Goal: Task Accomplishment & Management: Manage account settings

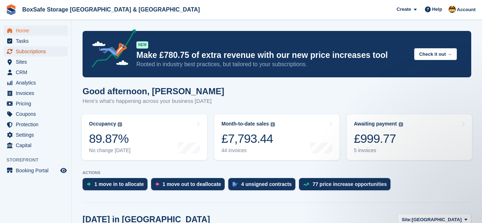
click at [36, 51] on span "Subscriptions" at bounding box center [37, 51] width 43 height 10
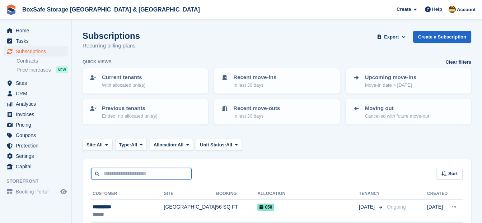
click at [135, 171] on input "text" at bounding box center [141, 174] width 101 height 12
type input "****"
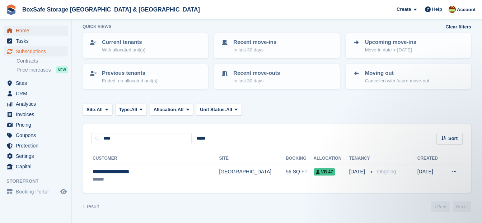
click at [39, 34] on span "Home" at bounding box center [37, 31] width 43 height 10
